Goal: Information Seeking & Learning: Find specific fact

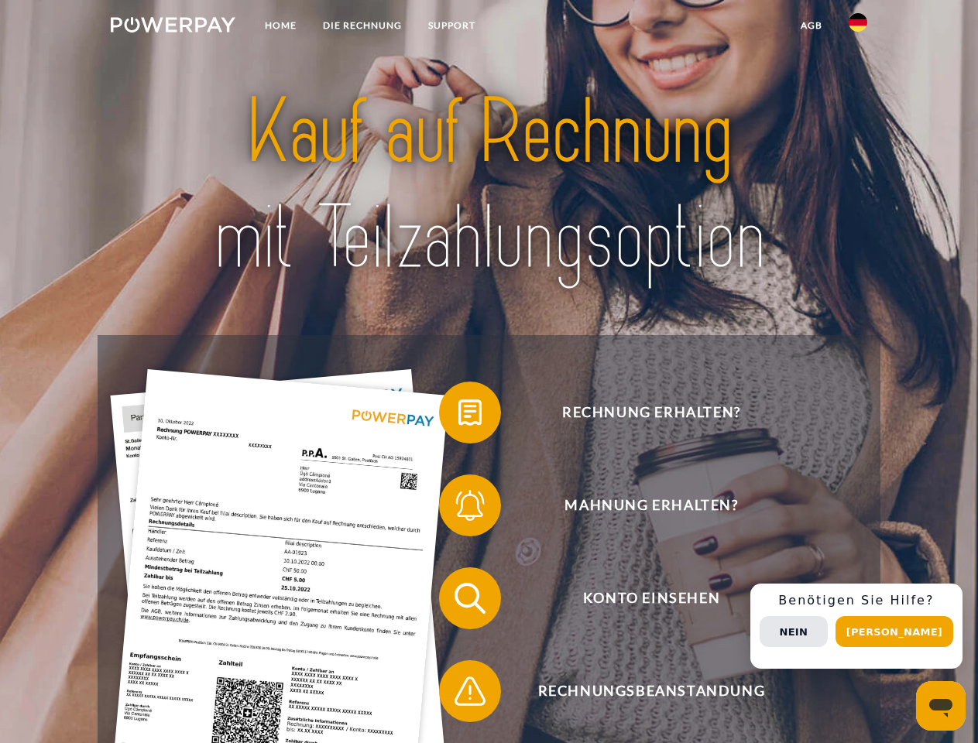
click at [173, 27] on img at bounding box center [173, 24] width 125 height 15
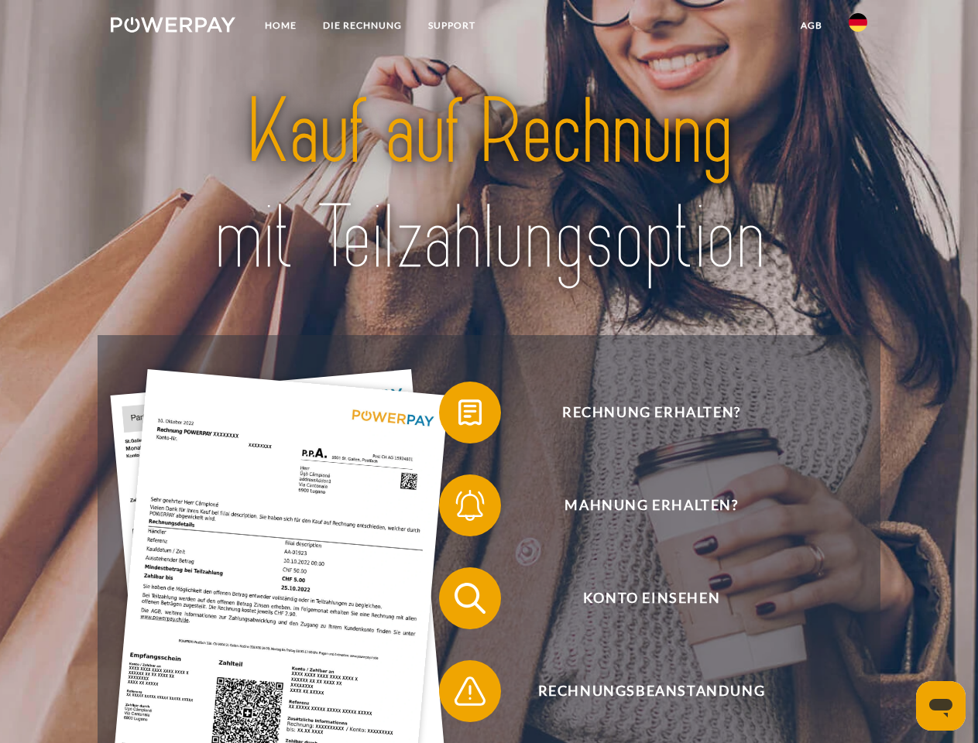
click at [858, 27] on img at bounding box center [858, 22] width 19 height 19
click at [811, 26] on link "agb" at bounding box center [812, 26] width 48 height 28
click at [458, 416] on span at bounding box center [446, 412] width 77 height 77
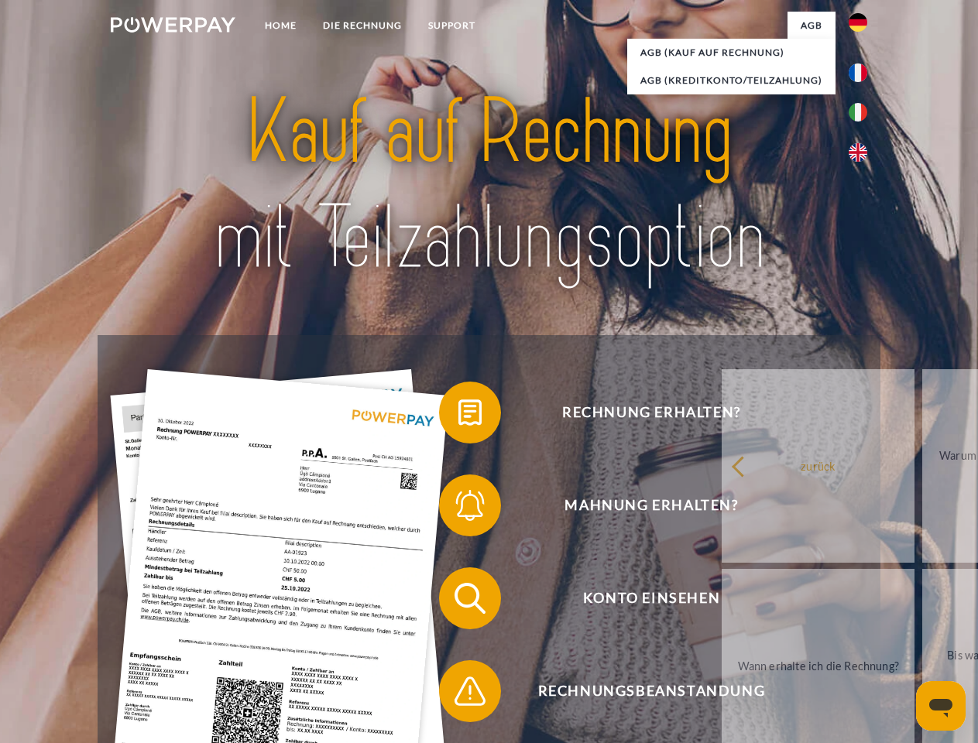
click at [458, 509] on div "Rechnung erhalten? Mahnung erhalten? Konto einsehen" at bounding box center [489, 645] width 782 height 620
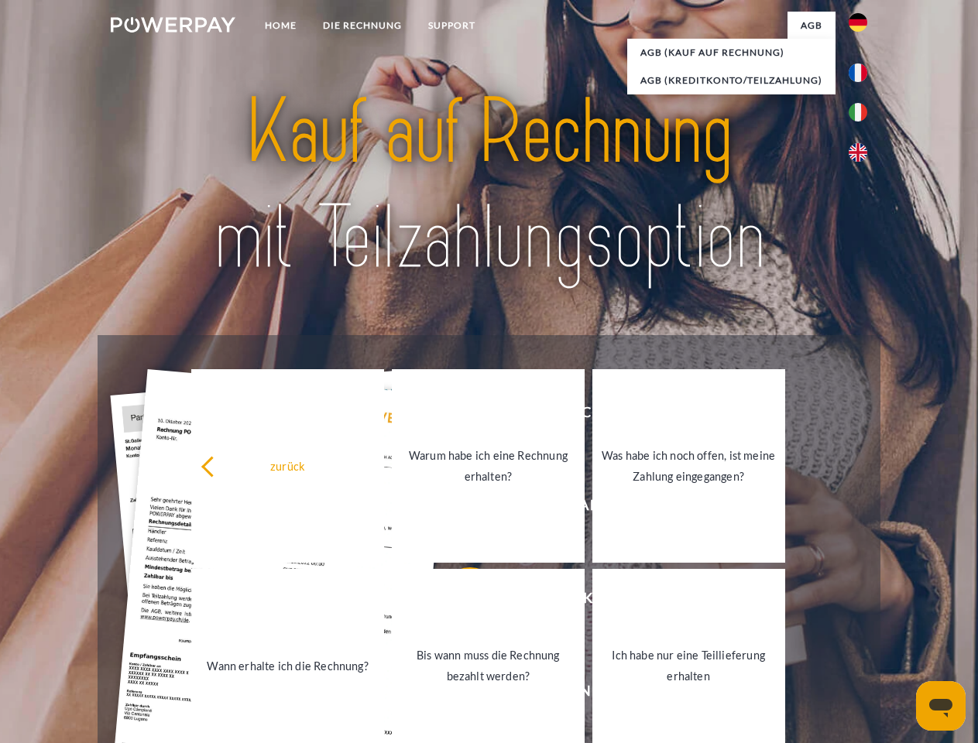
click at [458, 602] on link "Bis wann muss die Rechnung bezahlt werden?" at bounding box center [488, 666] width 193 height 194
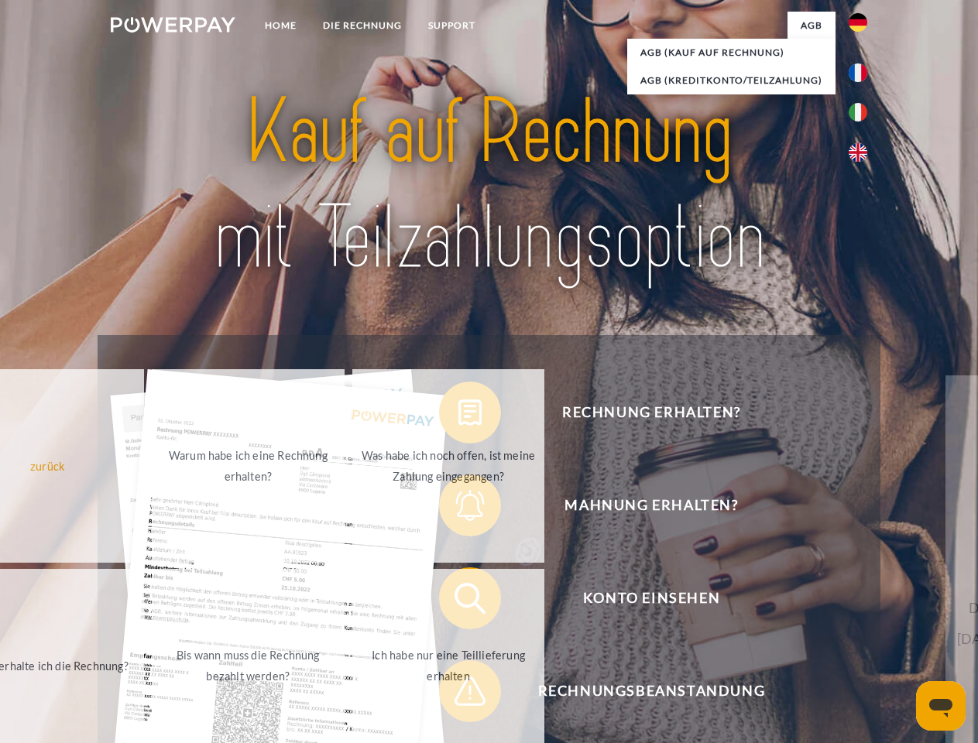
click at [458, 695] on span at bounding box center [446, 691] width 77 height 77
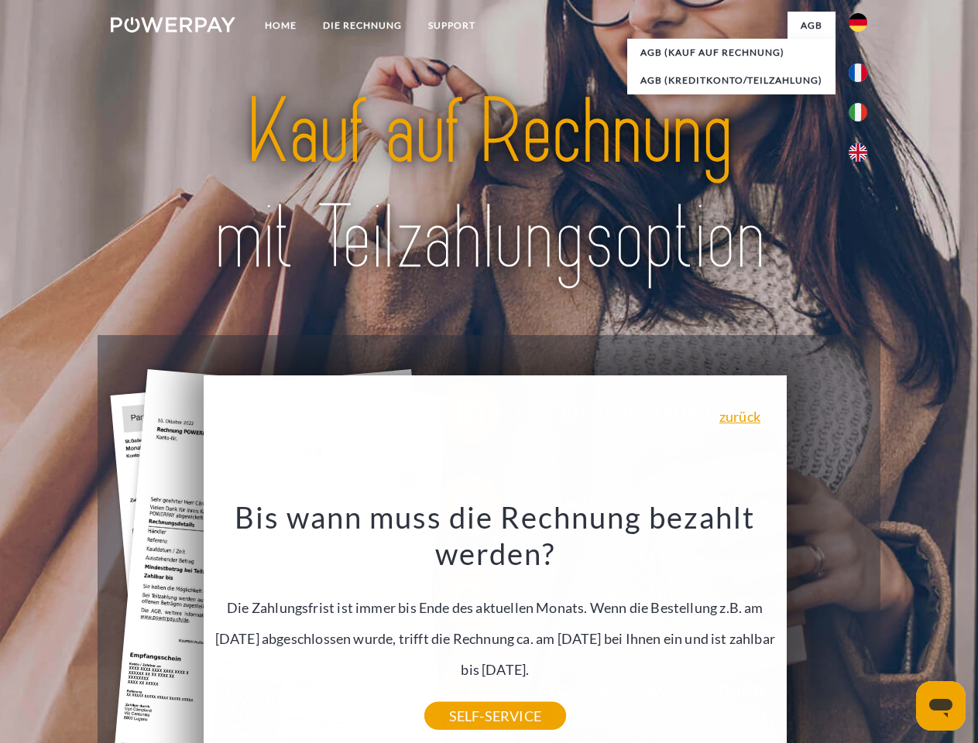
click at [862, 626] on div "Rechnung erhalten? Mahnung erhalten? Konto einsehen" at bounding box center [489, 645] width 782 height 620
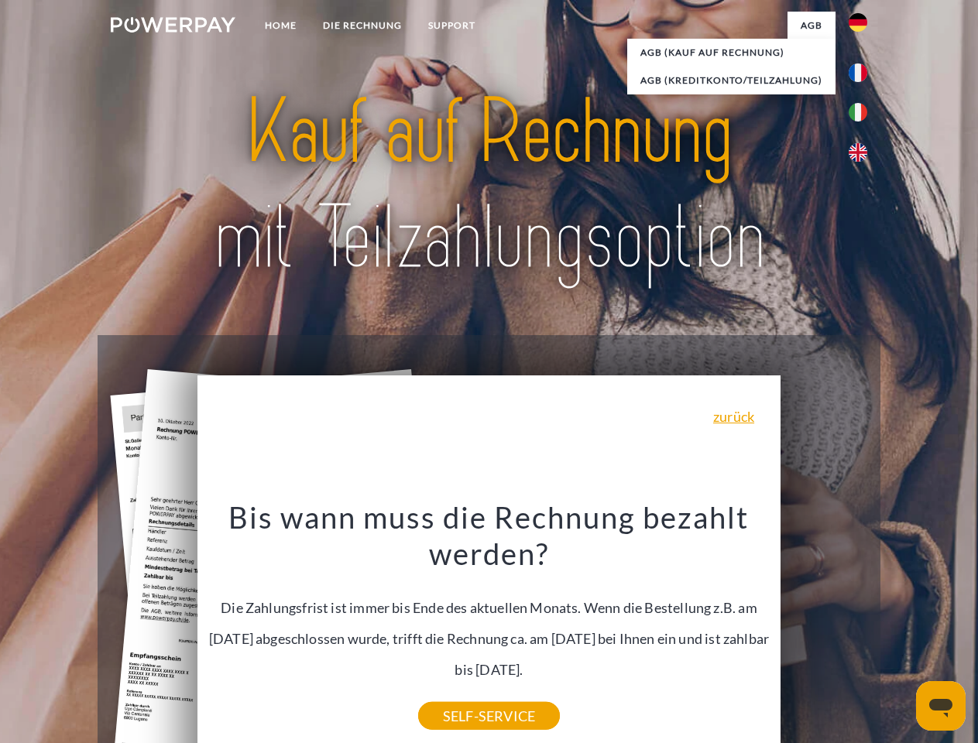
click at [824, 630] on span "Konto einsehen" at bounding box center [651, 599] width 379 height 62
click at [900, 632] on header "Home DIE RECHNUNG SUPPORT" at bounding box center [489, 534] width 978 height 1069
